Goal: Use online tool/utility: Utilize a website feature to perform a specific function

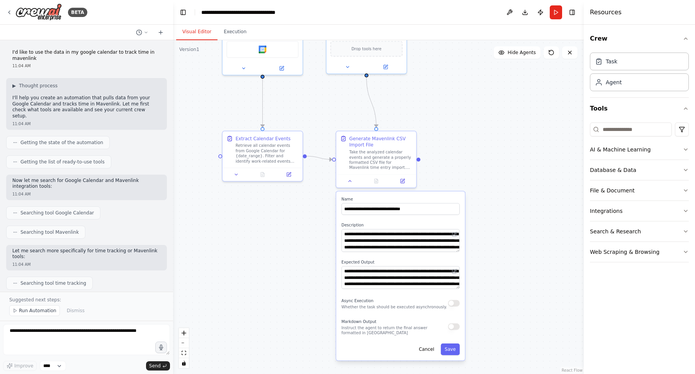
scroll to position [1596, 0]
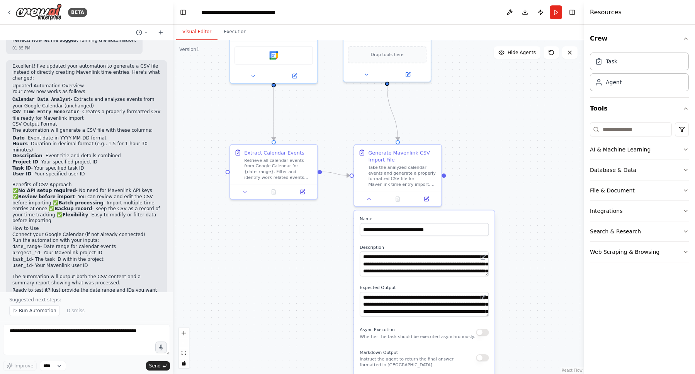
drag, startPoint x: 304, startPoint y: 260, endPoint x: 328, endPoint y: 270, distance: 26.0
click at [328, 270] on div ".deletable-edge-delete-btn { width: 20px; height: 20px; border: 0px solid #ffff…" at bounding box center [378, 207] width 411 height 334
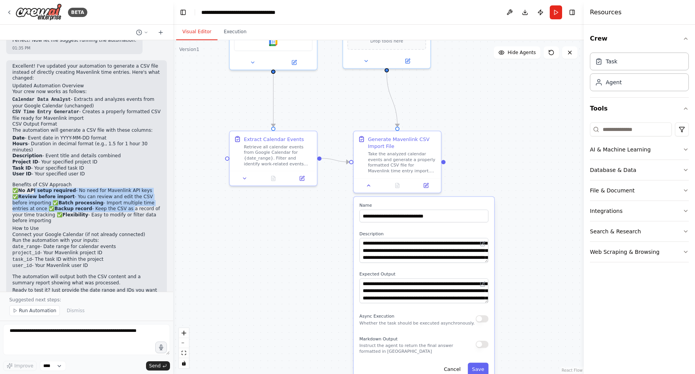
drag, startPoint x: 34, startPoint y: 167, endPoint x: 106, endPoint y: 184, distance: 73.6
click at [106, 188] on p "✅ No API setup required - No need for Mavenlink API keys ✅ Review before import…" at bounding box center [86, 206] width 148 height 36
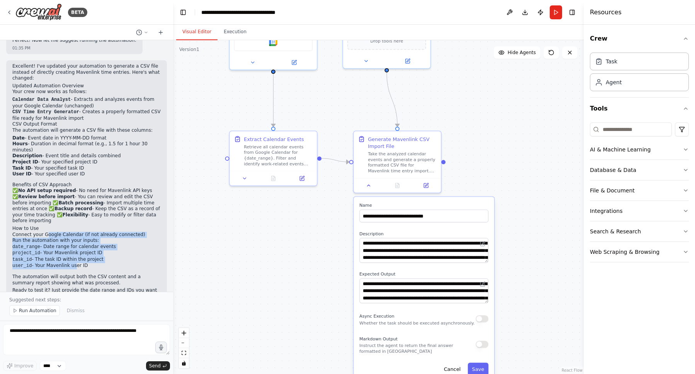
drag, startPoint x: 56, startPoint y: 213, endPoint x: 75, endPoint y: 241, distance: 34.1
click at [75, 241] on ol "Connect your Google Calendar (if not already connected) Run the automation with…" at bounding box center [86, 251] width 148 height 38
click at [75, 263] on li "user_id - Your Mavenlink user ID" at bounding box center [86, 266] width 148 height 7
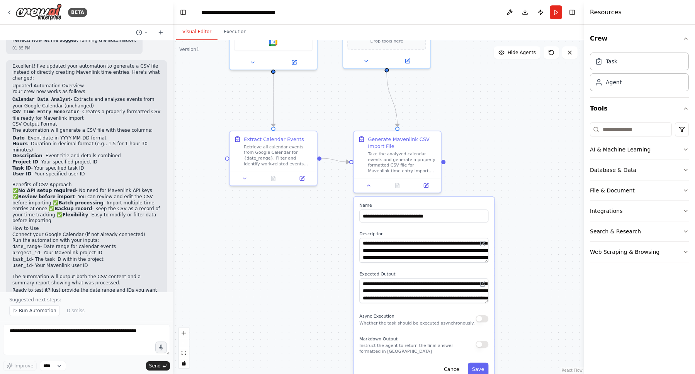
drag, startPoint x: 92, startPoint y: 242, endPoint x: 6, endPoint y: 222, distance: 88.3
click at [6, 222] on div "Excellent! I've updated your automation to generate a CSV file instead of direc…" at bounding box center [86, 185] width 161 height 250
drag, startPoint x: 39, startPoint y: 255, endPoint x: 117, endPoint y: 265, distance: 78.0
click at [117, 265] on div "Excellent! I've updated your automation to generate a CSV file instead of direc…" at bounding box center [86, 181] width 148 height 236
click at [117, 288] on p "Ready to test it? Just provide the date range and IDs you want to use!" at bounding box center [86, 294] width 148 height 12
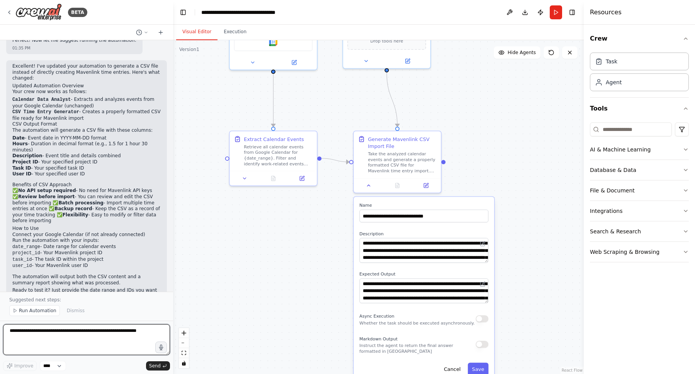
click at [115, 335] on textarea at bounding box center [86, 339] width 167 height 31
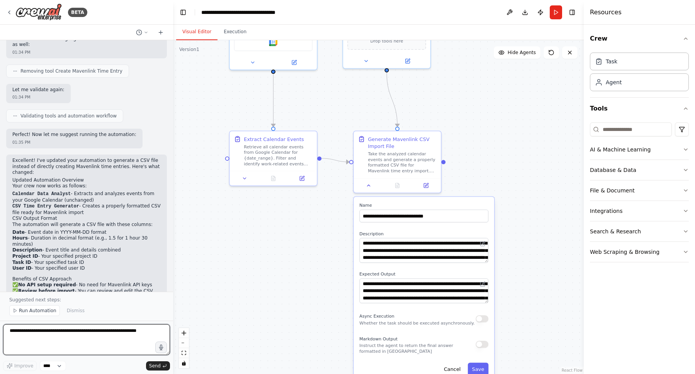
scroll to position [1504, 0]
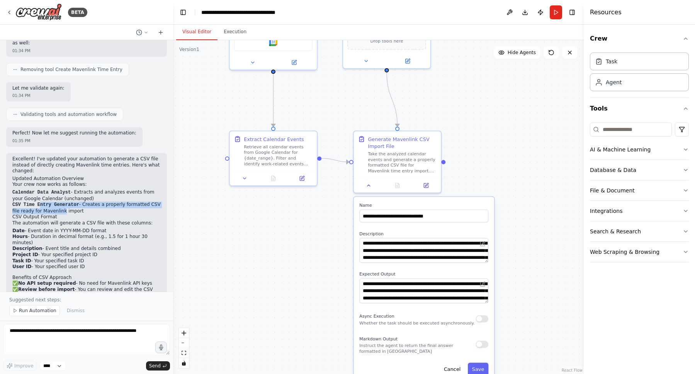
drag, startPoint x: 41, startPoint y: 182, endPoint x: 71, endPoint y: 186, distance: 30.4
click at [71, 202] on li "CSV Time Entry Generator - Creates a properly formatted CSV file ready for Mave…" at bounding box center [86, 208] width 148 height 12
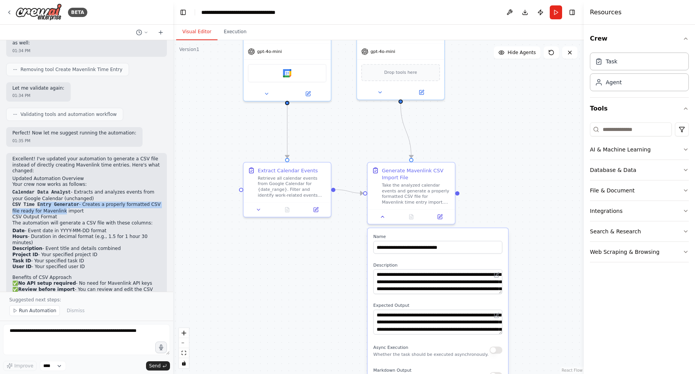
drag, startPoint x: 493, startPoint y: 174, endPoint x: 507, endPoint y: 207, distance: 35.7
click at [507, 207] on div ".deletable-edge-delete-btn { width: 20px; height: 20px; border: 0px solid #ffff…" at bounding box center [378, 207] width 411 height 334
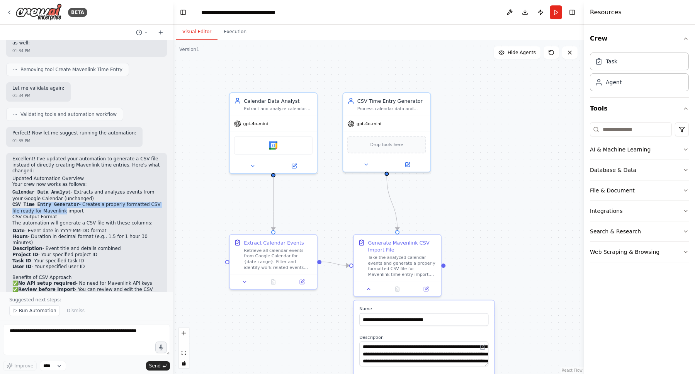
drag, startPoint x: 458, startPoint y: 69, endPoint x: 443, endPoint y: 139, distance: 71.8
click at [443, 139] on div ".deletable-edge-delete-btn { width: 20px; height: 20px; border: 0px solid #ffff…" at bounding box center [378, 207] width 411 height 334
click at [383, 124] on div "gpt-4o-mini" at bounding box center [386, 122] width 87 height 15
click at [374, 123] on span "gpt-4o-mini" at bounding box center [369, 123] width 25 height 6
click at [285, 123] on div "gpt-4o-mini" at bounding box center [273, 122] width 87 height 15
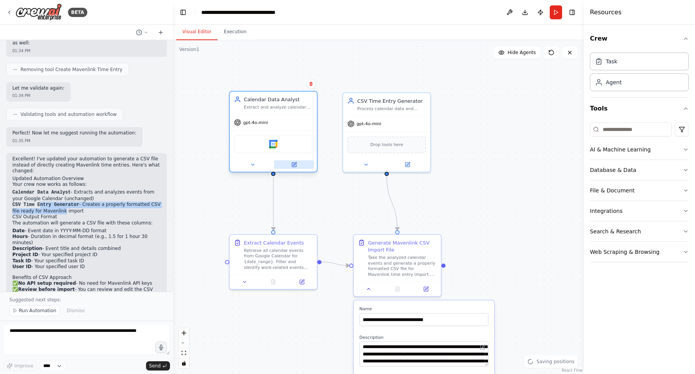
click at [293, 164] on icon at bounding box center [294, 163] width 3 height 3
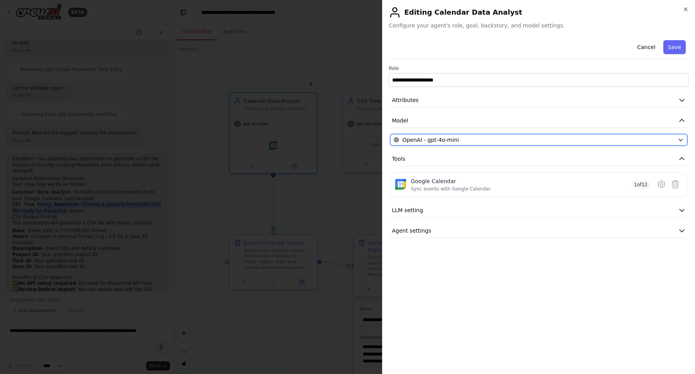
click at [486, 140] on div "OpenAI - gpt-4o-mini" at bounding box center [534, 140] width 281 height 8
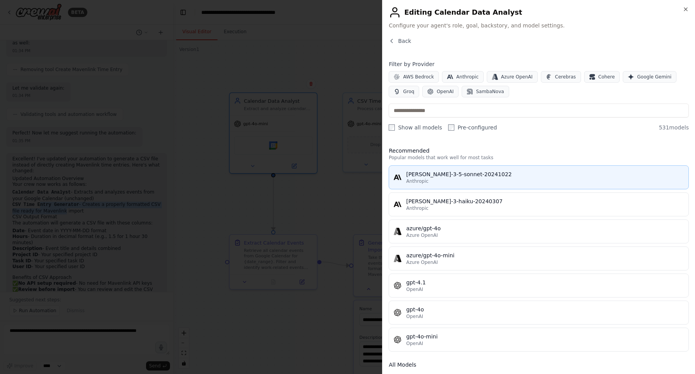
scroll to position [2, 0]
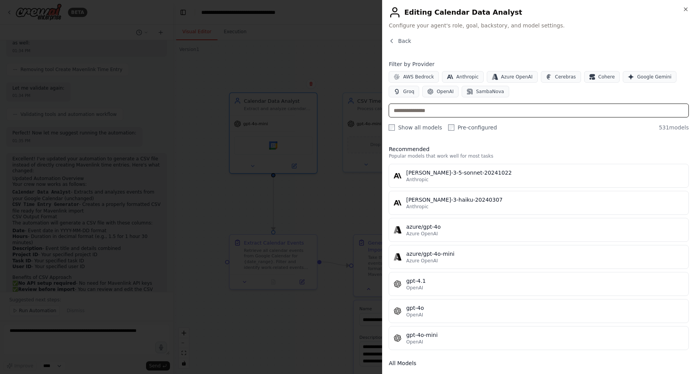
click at [500, 106] on input "text" at bounding box center [539, 111] width 300 height 14
click at [645, 74] on span "Google Gemini" at bounding box center [654, 77] width 34 height 6
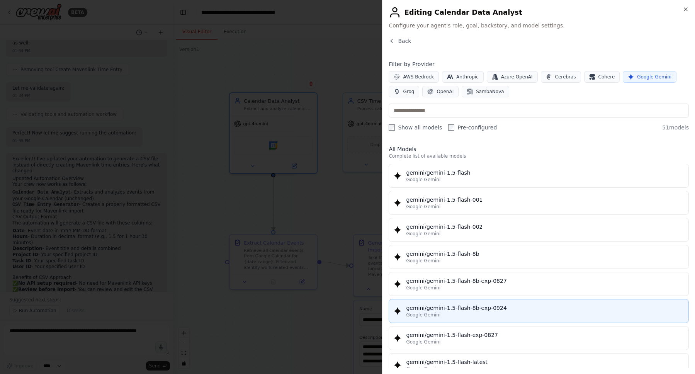
click at [527, 301] on button "gemini/gemini-1.5-flash-8b-exp-0924 Google Gemini" at bounding box center [539, 311] width 300 height 24
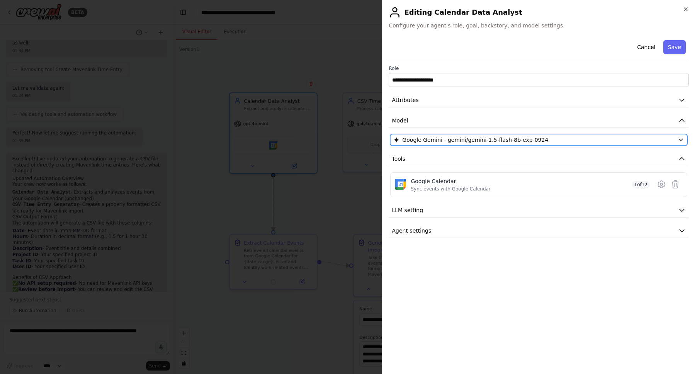
click at [609, 141] on div "Google Gemini - gemini/gemini-1.5-flash-8b-exp-0924" at bounding box center [534, 140] width 281 height 8
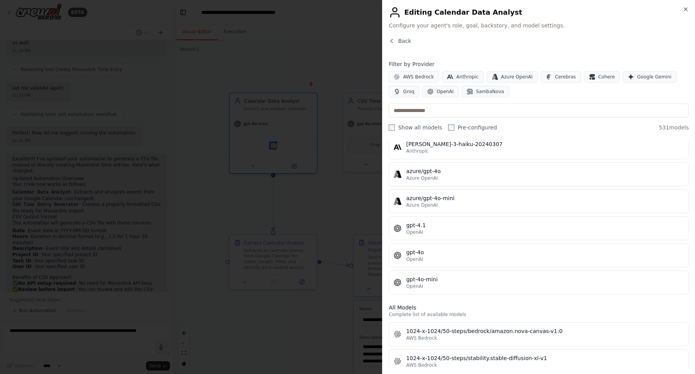
scroll to position [0, 0]
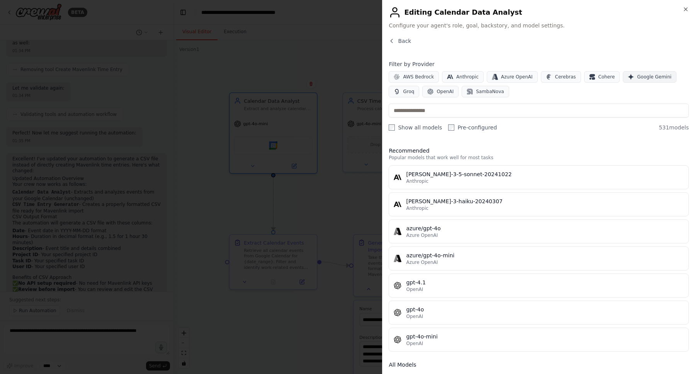
click at [638, 77] on span "Google Gemini" at bounding box center [654, 77] width 34 height 6
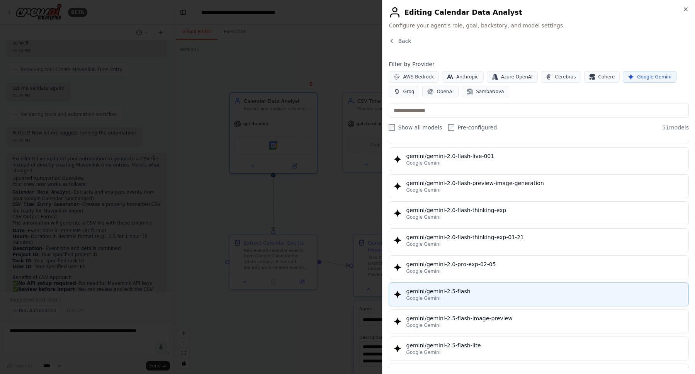
scroll to position [534, 0]
click at [514, 297] on div "Google Gemini" at bounding box center [545, 297] width 278 height 6
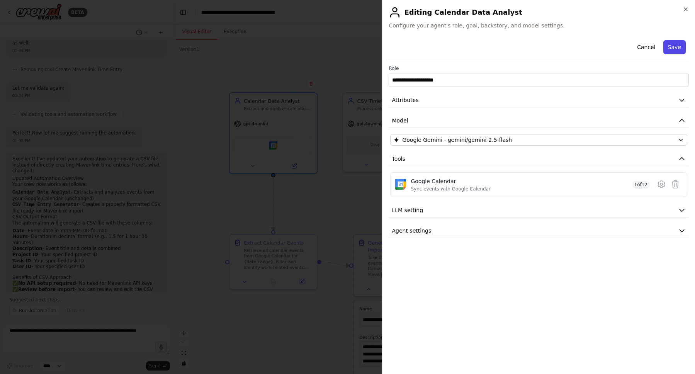
click at [674, 48] on button "Save" at bounding box center [675, 47] width 22 height 14
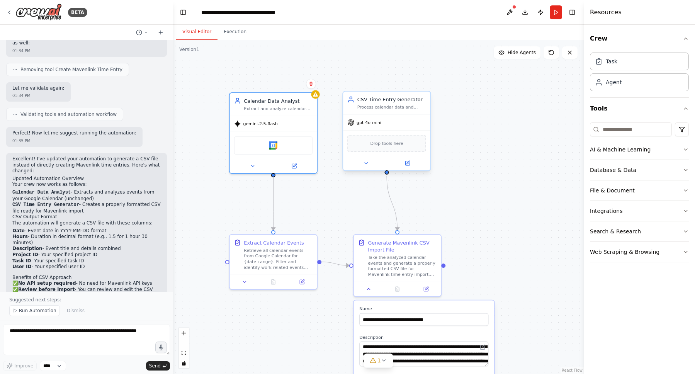
click at [397, 112] on div "CSV Time Entry Generator Process calendar data and generate a properly formatte…" at bounding box center [386, 103] width 87 height 23
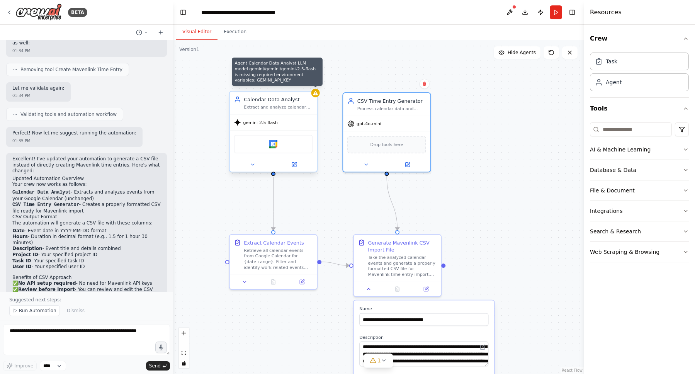
click at [318, 96] on div at bounding box center [315, 93] width 9 height 9
click at [318, 95] on icon at bounding box center [316, 93] width 6 height 6
click at [317, 94] on icon at bounding box center [315, 93] width 5 height 4
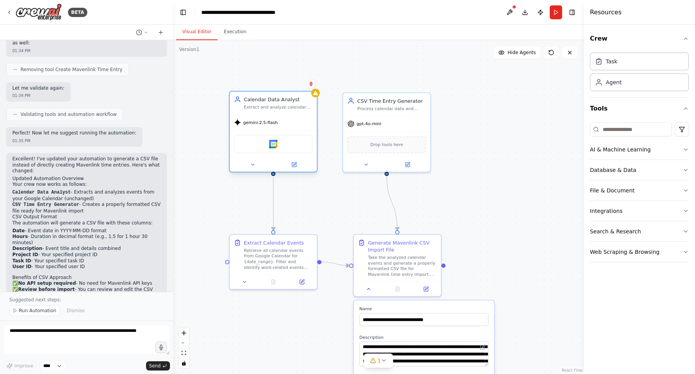
click at [271, 125] on span "gemini-2.5-flash" at bounding box center [260, 123] width 34 height 6
click at [293, 165] on icon at bounding box center [294, 163] width 3 height 3
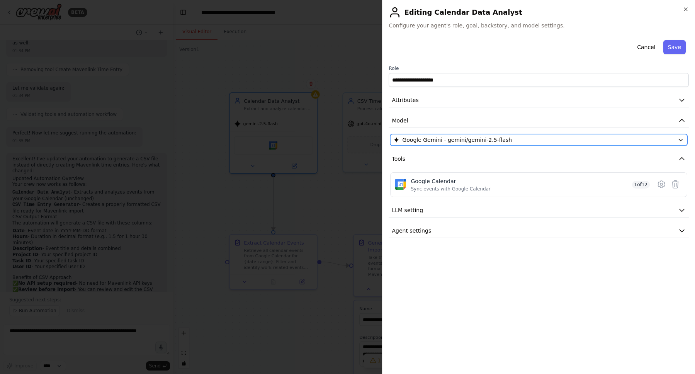
click at [474, 142] on span "Google Gemini - gemini/gemini-2.5-flash" at bounding box center [457, 140] width 110 height 8
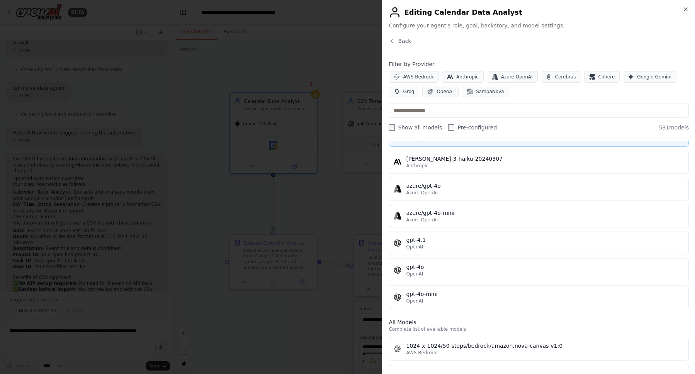
scroll to position [0, 0]
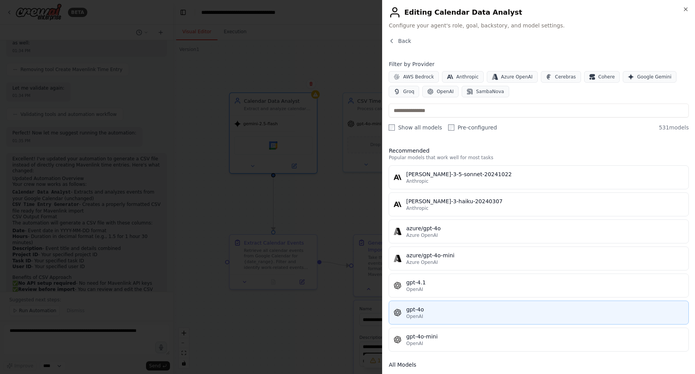
click at [531, 315] on div "OpenAI" at bounding box center [545, 316] width 278 height 6
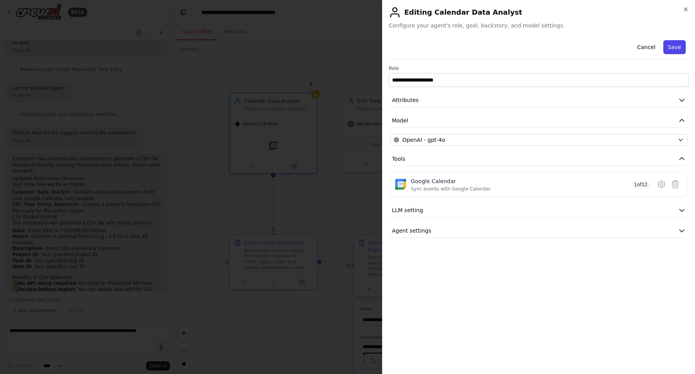
click at [682, 49] on button "Save" at bounding box center [675, 47] width 22 height 14
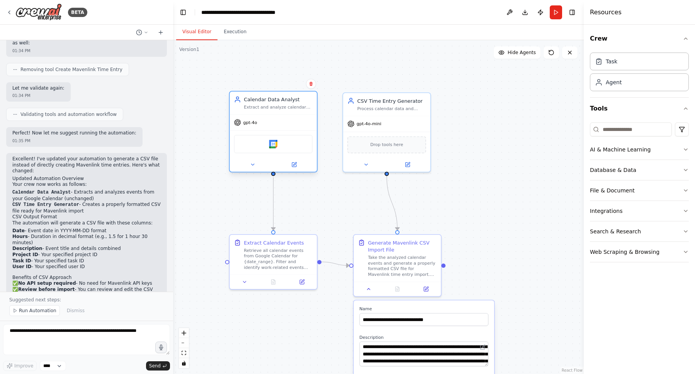
click at [255, 123] on span "gpt-4o" at bounding box center [250, 123] width 14 height 6
click at [310, 99] on div "Calendar Data Analyst" at bounding box center [278, 99] width 69 height 7
click at [296, 167] on button at bounding box center [294, 164] width 40 height 9
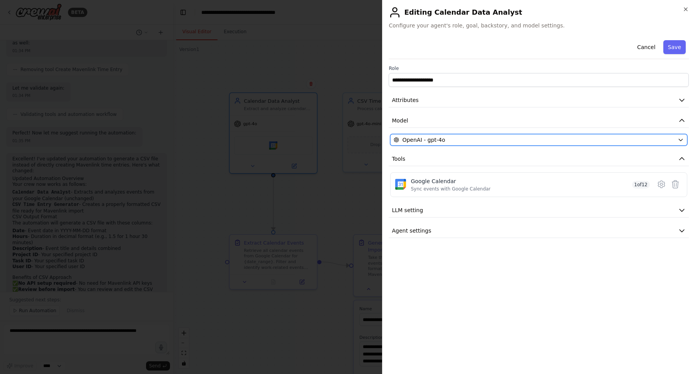
click at [469, 145] on button "OpenAI - gpt-4o" at bounding box center [538, 140] width 297 height 12
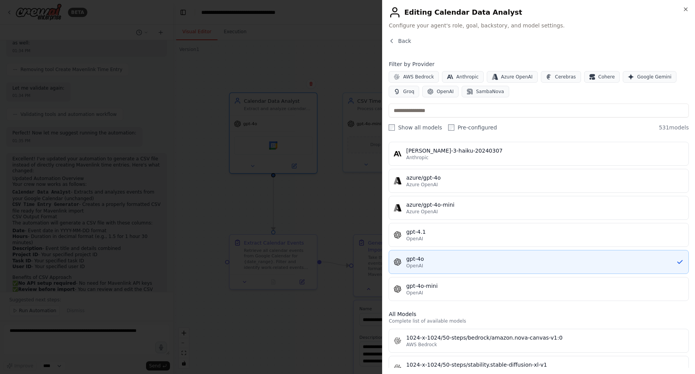
scroll to position [59, 0]
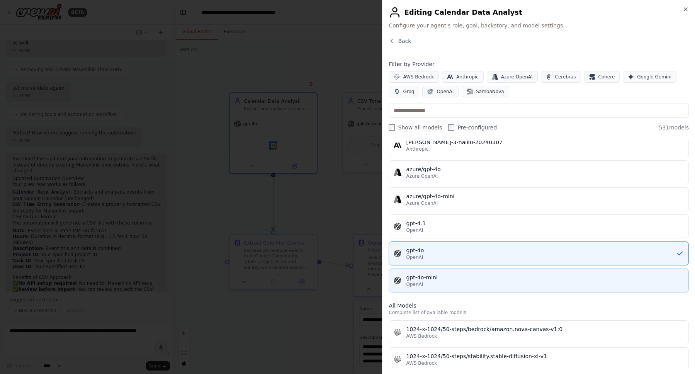
click at [480, 286] on div "OpenAI" at bounding box center [545, 284] width 278 height 6
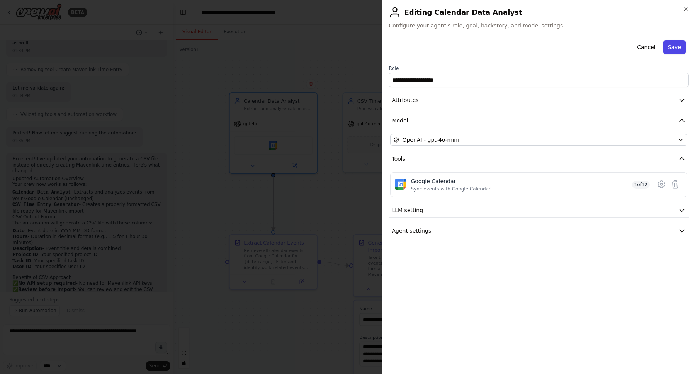
click at [677, 50] on button "Save" at bounding box center [675, 47] width 22 height 14
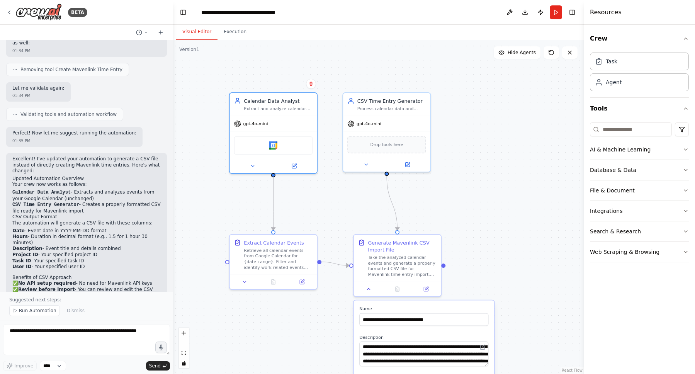
click at [521, 107] on div ".deletable-edge-delete-btn { width: 20px; height: 20px; border: 0px solid #ffff…" at bounding box center [378, 207] width 411 height 334
click at [407, 146] on div "Drop tools here" at bounding box center [386, 143] width 79 height 17
click at [408, 163] on icon at bounding box center [408, 162] width 3 height 3
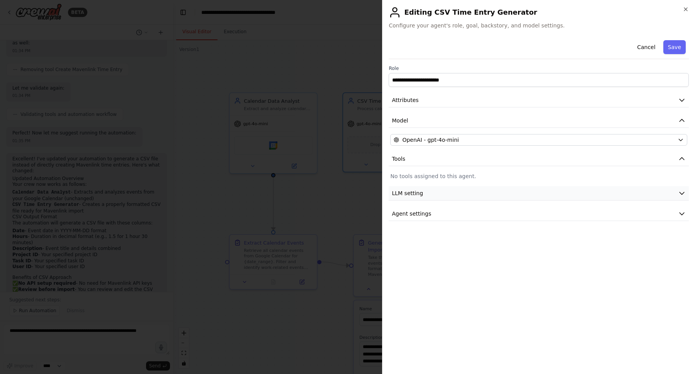
click at [449, 191] on button "LLM setting" at bounding box center [539, 193] width 300 height 14
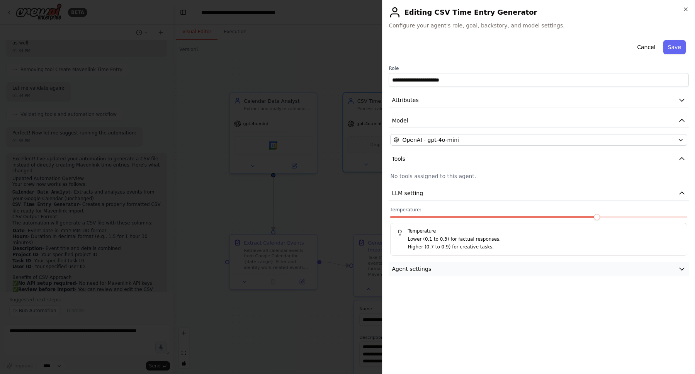
click at [468, 265] on button "Agent settings" at bounding box center [539, 269] width 300 height 14
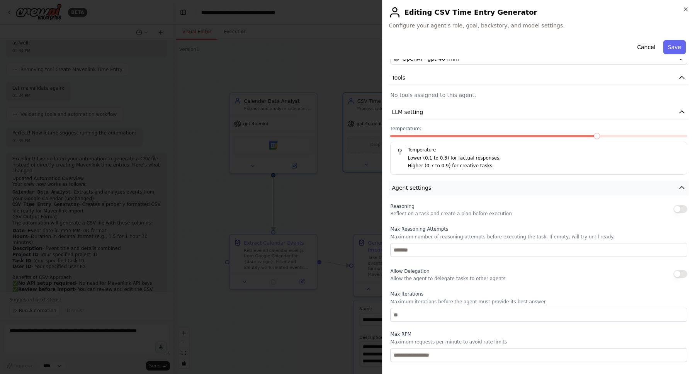
scroll to position [0, 0]
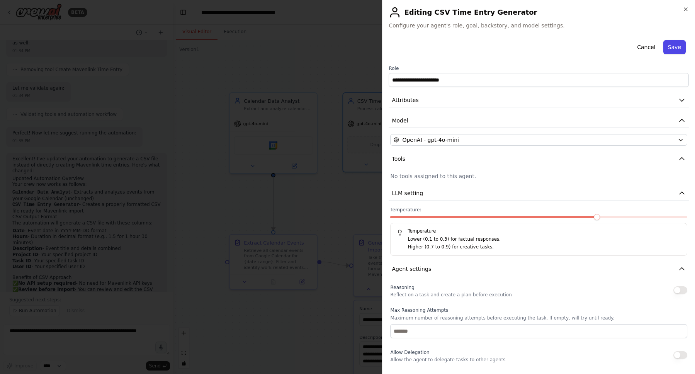
click at [676, 53] on button "Save" at bounding box center [675, 47] width 22 height 14
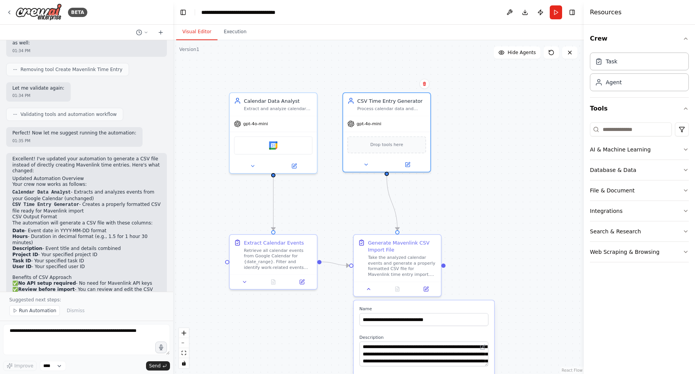
click at [493, 122] on div ".deletable-edge-delete-btn { width: 20px; height: 20px; border: 0px solid #ffff…" at bounding box center [378, 207] width 411 height 334
click at [555, 12] on button "Run" at bounding box center [556, 12] width 12 height 14
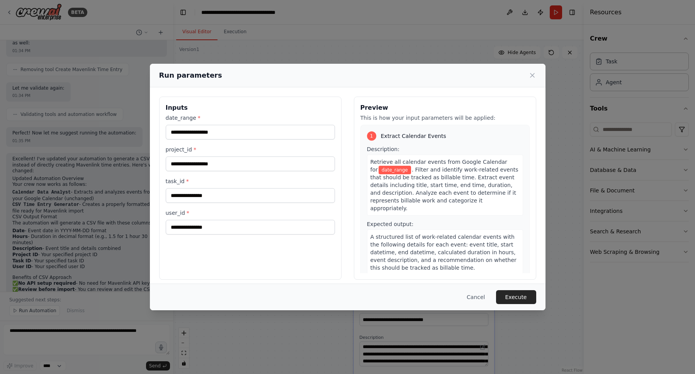
click at [298, 141] on div "date_range * project_id * task_id * user_id *" at bounding box center [250, 174] width 169 height 121
click at [299, 135] on input "date_range *" at bounding box center [250, 132] width 169 height 15
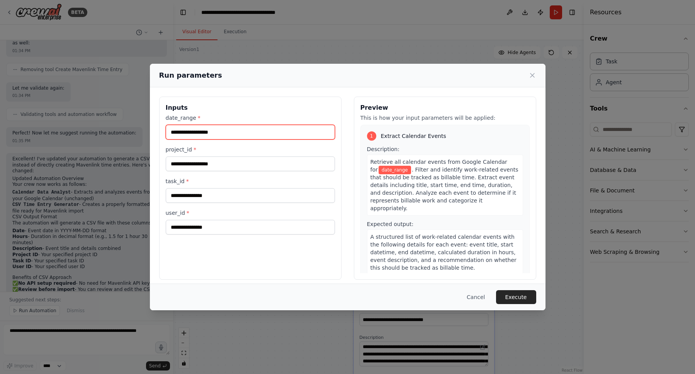
click at [299, 135] on input "date_range *" at bounding box center [250, 132] width 169 height 15
drag, startPoint x: 394, startPoint y: 119, endPoint x: 455, endPoint y: 190, distance: 93.4
click at [455, 190] on div "Preview This is how your input parameters will be applied: 1 Extract Calendar E…" at bounding box center [445, 188] width 182 height 183
click at [455, 190] on span ". Filter and identify work-related events that should be tracked as billable ti…" at bounding box center [445, 189] width 148 height 45
click at [471, 296] on button "Cancel" at bounding box center [476, 297] width 31 height 14
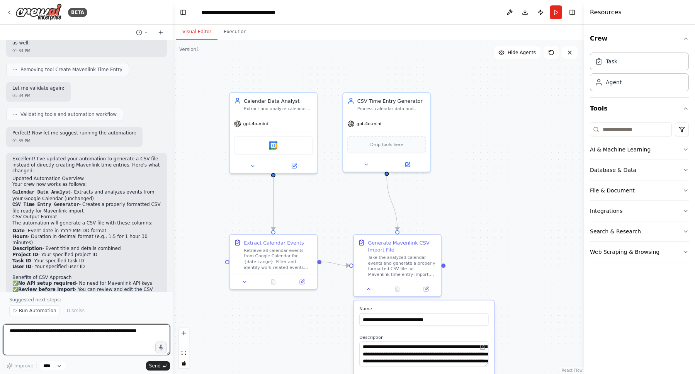
click at [135, 335] on textarea at bounding box center [86, 339] width 167 height 31
type textarea "**********"
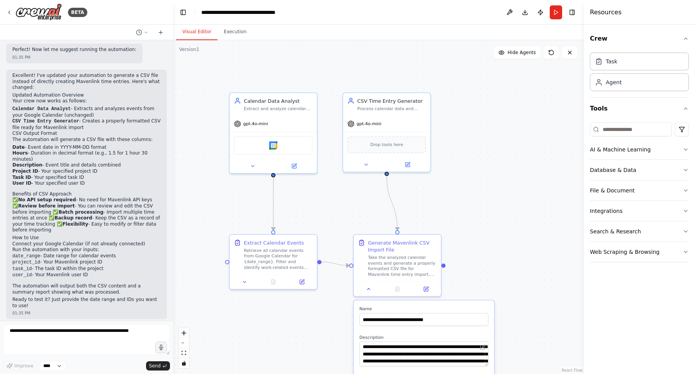
scroll to position [1613, 0]
